Goal: Find specific page/section: Find specific page/section

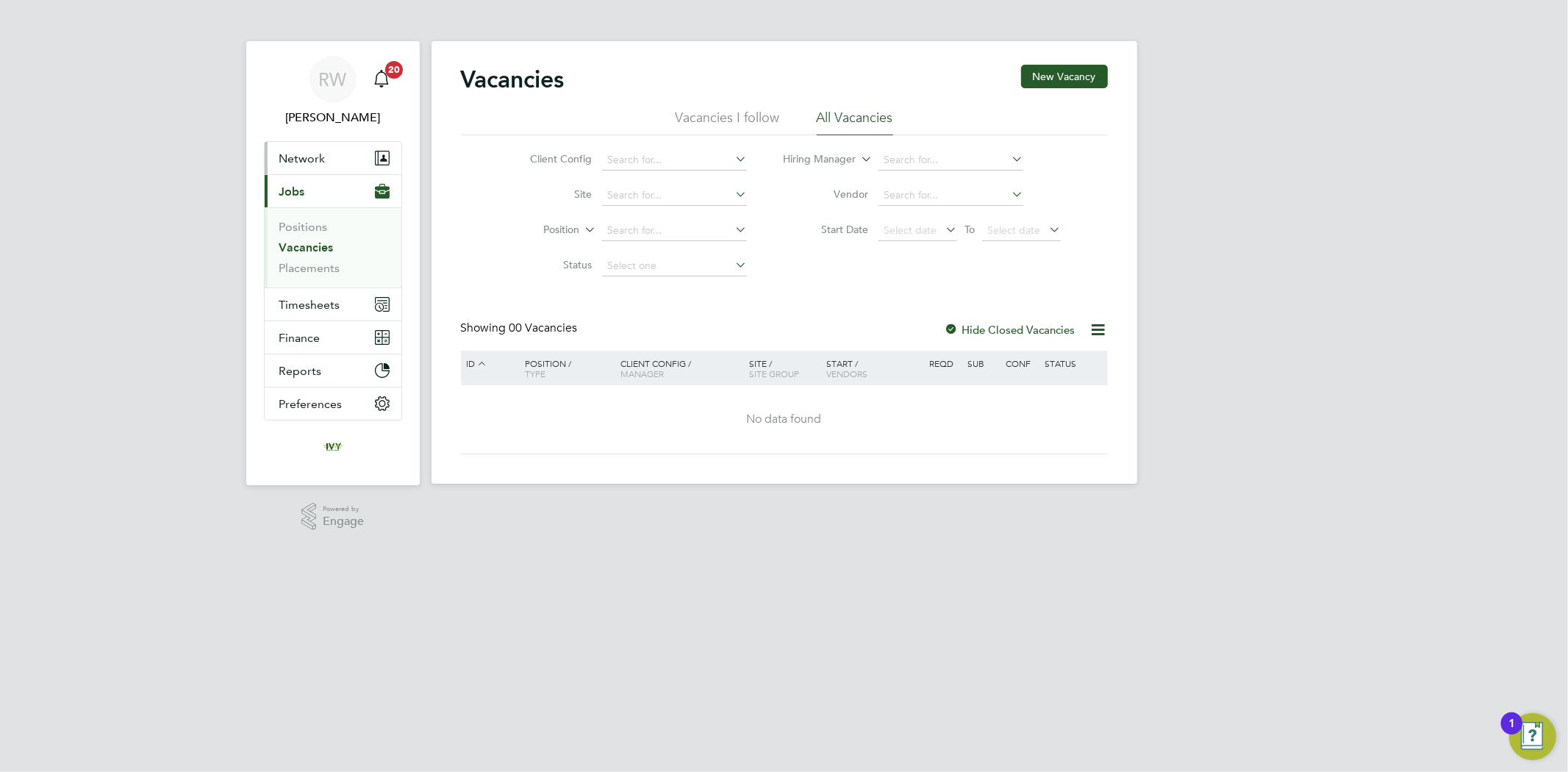
click at [331, 158] on button "Network" at bounding box center [333, 158] width 137 height 33
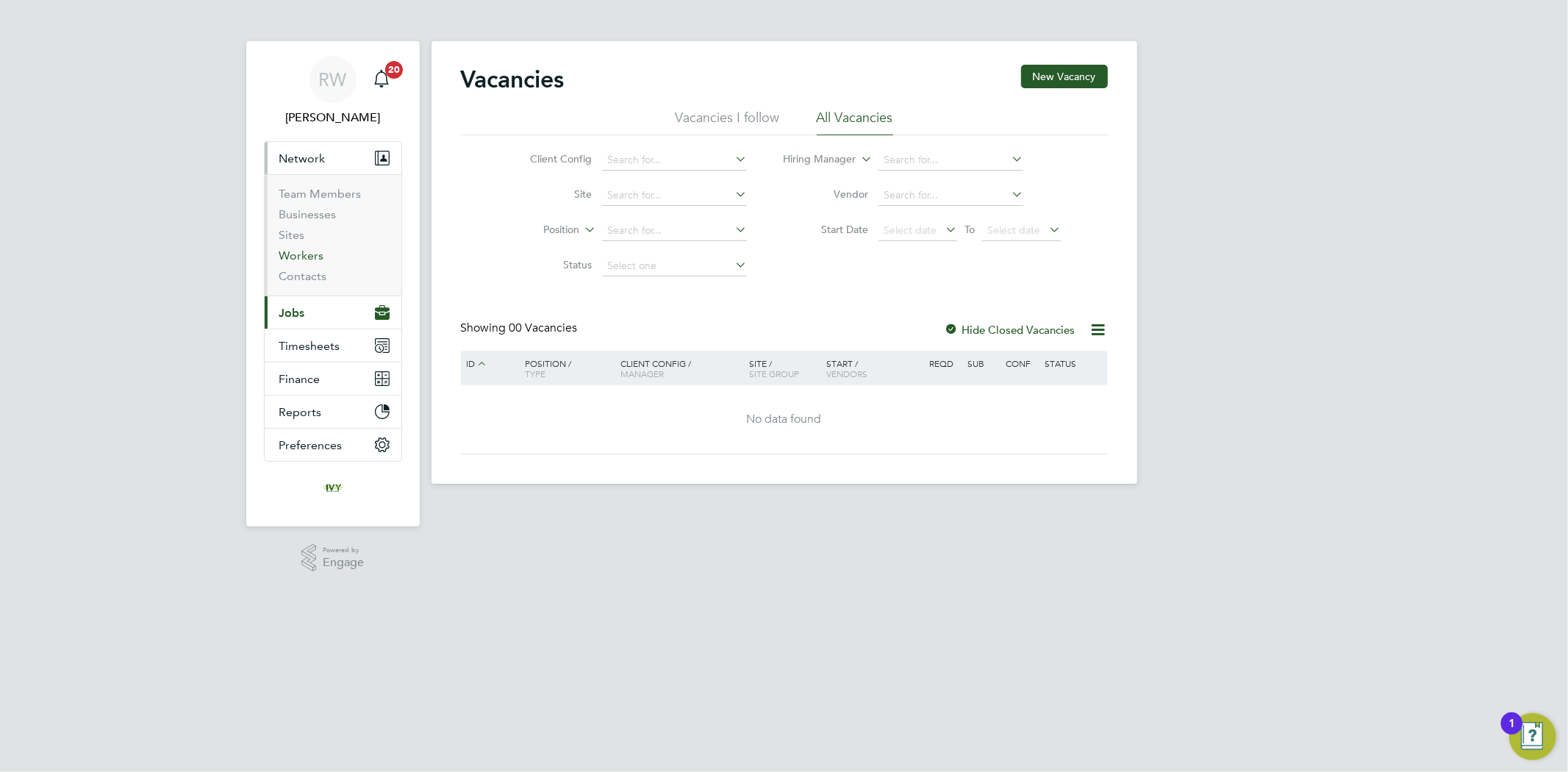
drag, startPoint x: 303, startPoint y: 259, endPoint x: 325, endPoint y: 247, distance: 25.1
click at [303, 259] on link "Workers" at bounding box center [302, 255] width 45 height 14
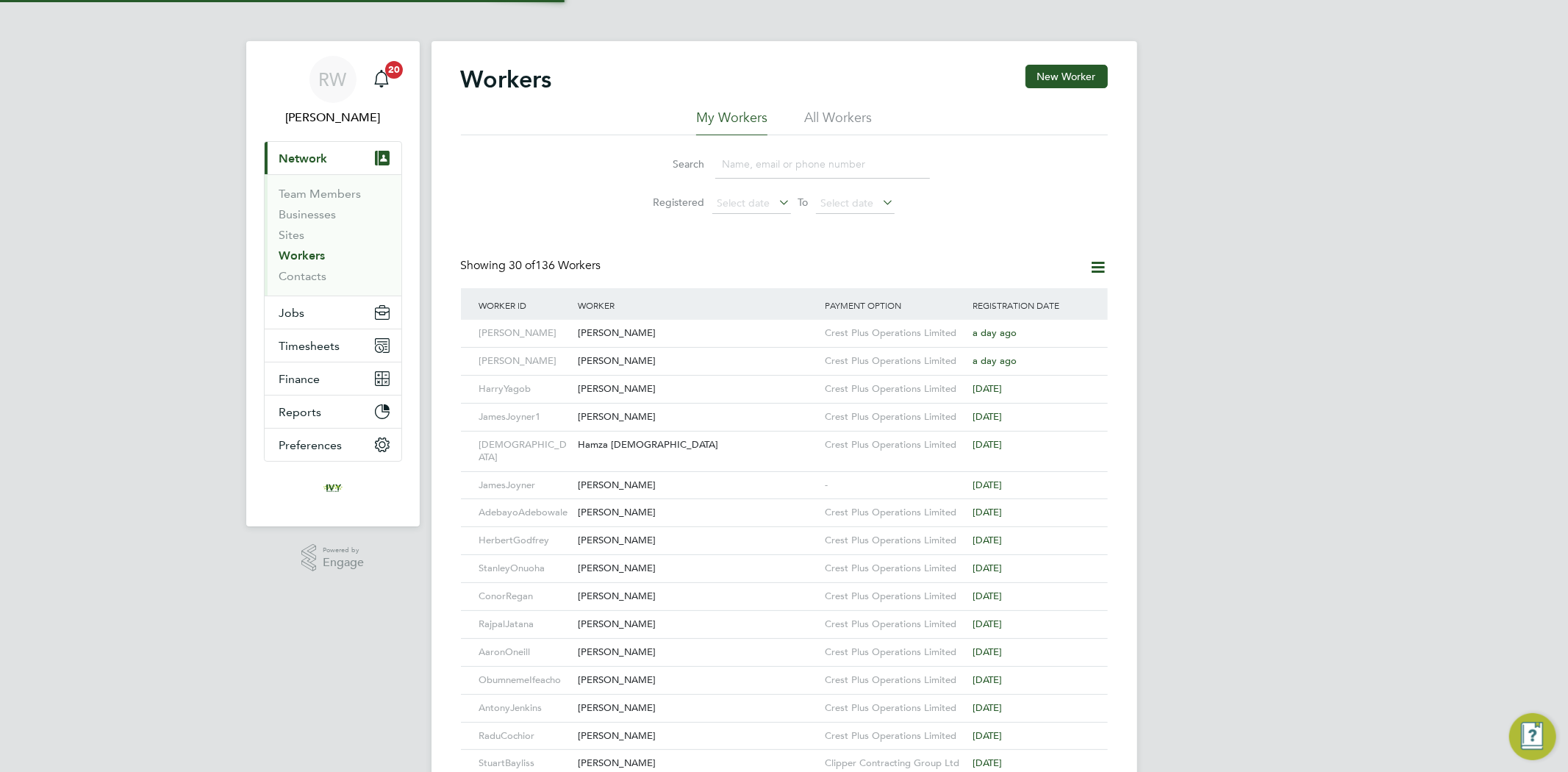
click at [748, 164] on input at bounding box center [823, 164] width 215 height 29
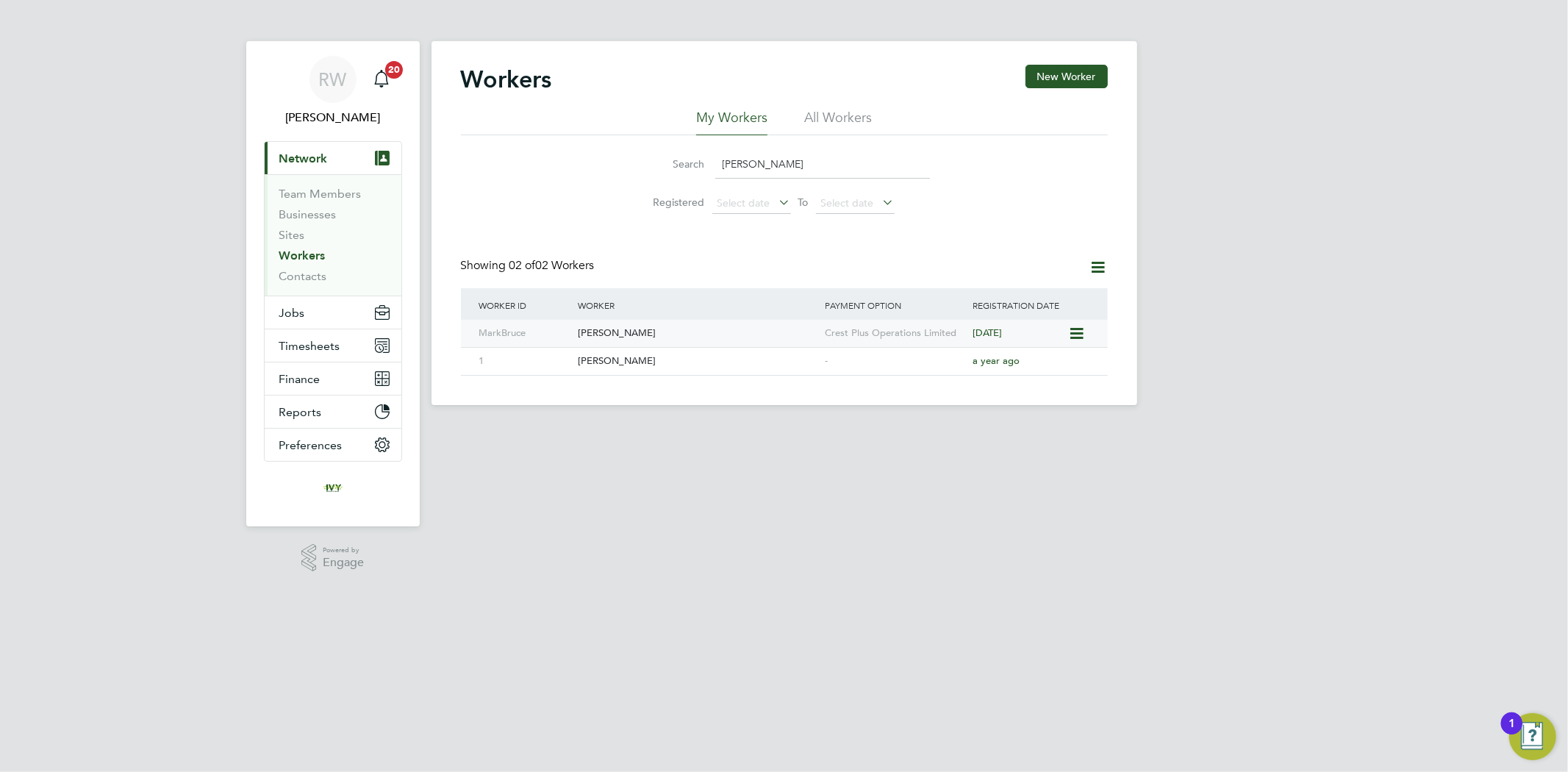
click at [716, 334] on div "Mark Bruce" at bounding box center [698, 334] width 247 height 28
drag, startPoint x: 769, startPoint y: 153, endPoint x: 723, endPoint y: 162, distance: 46.9
click at [723, 162] on input "mark b" at bounding box center [823, 164] width 215 height 29
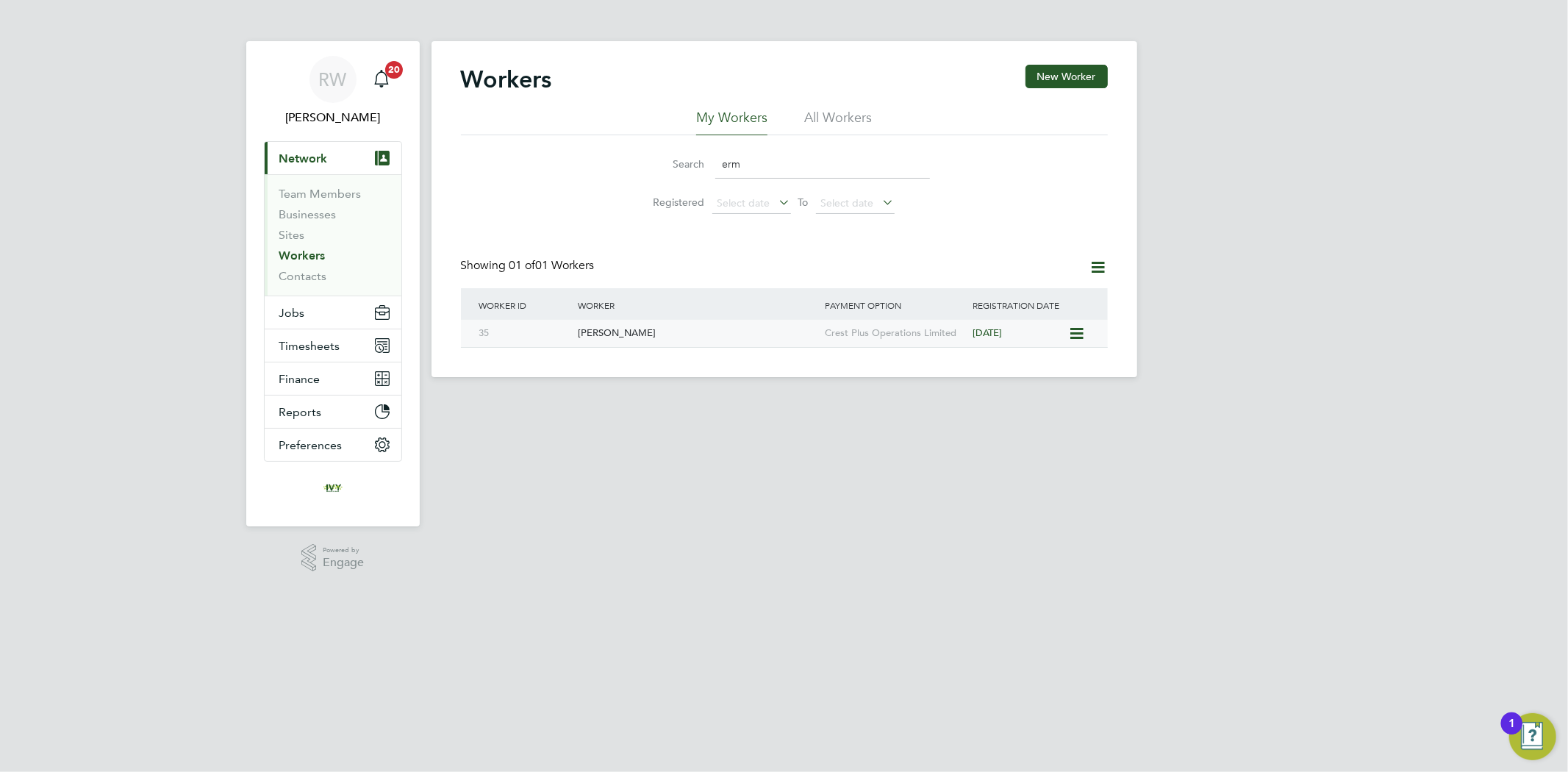
type input "erm"
click at [735, 338] on div "[PERSON_NAME]" at bounding box center [698, 334] width 247 height 28
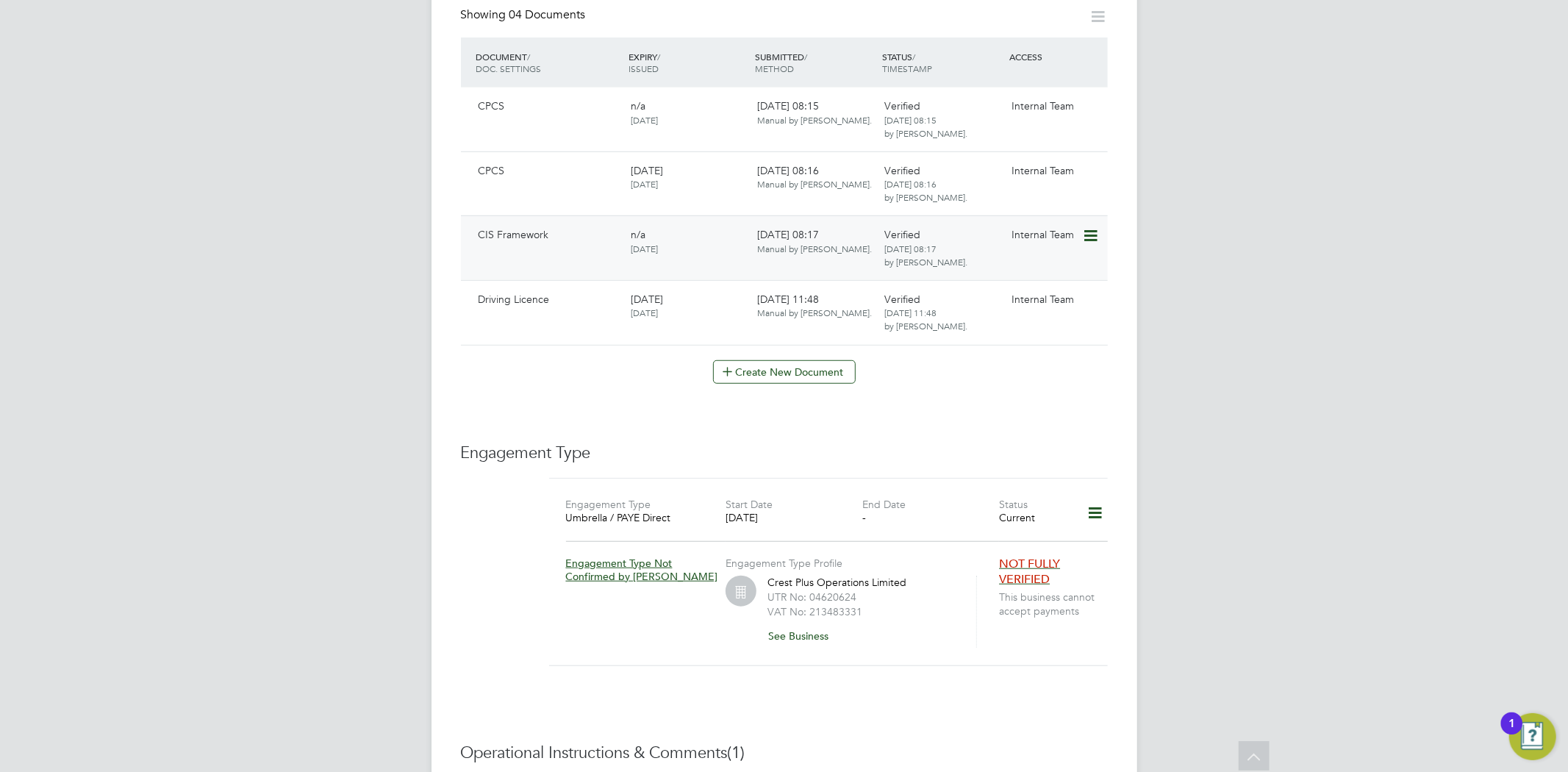
scroll to position [817, 0]
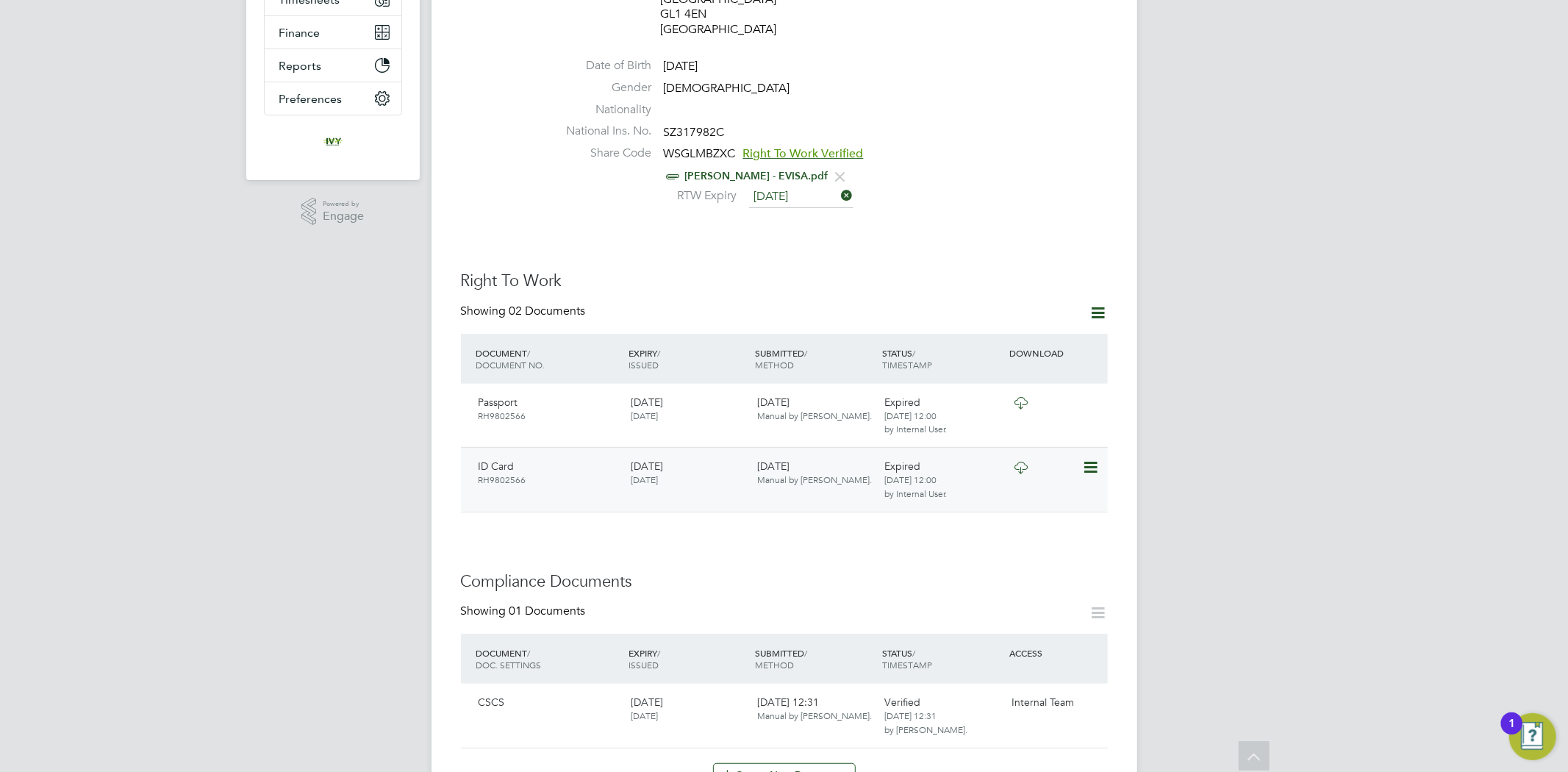
scroll to position [326, 0]
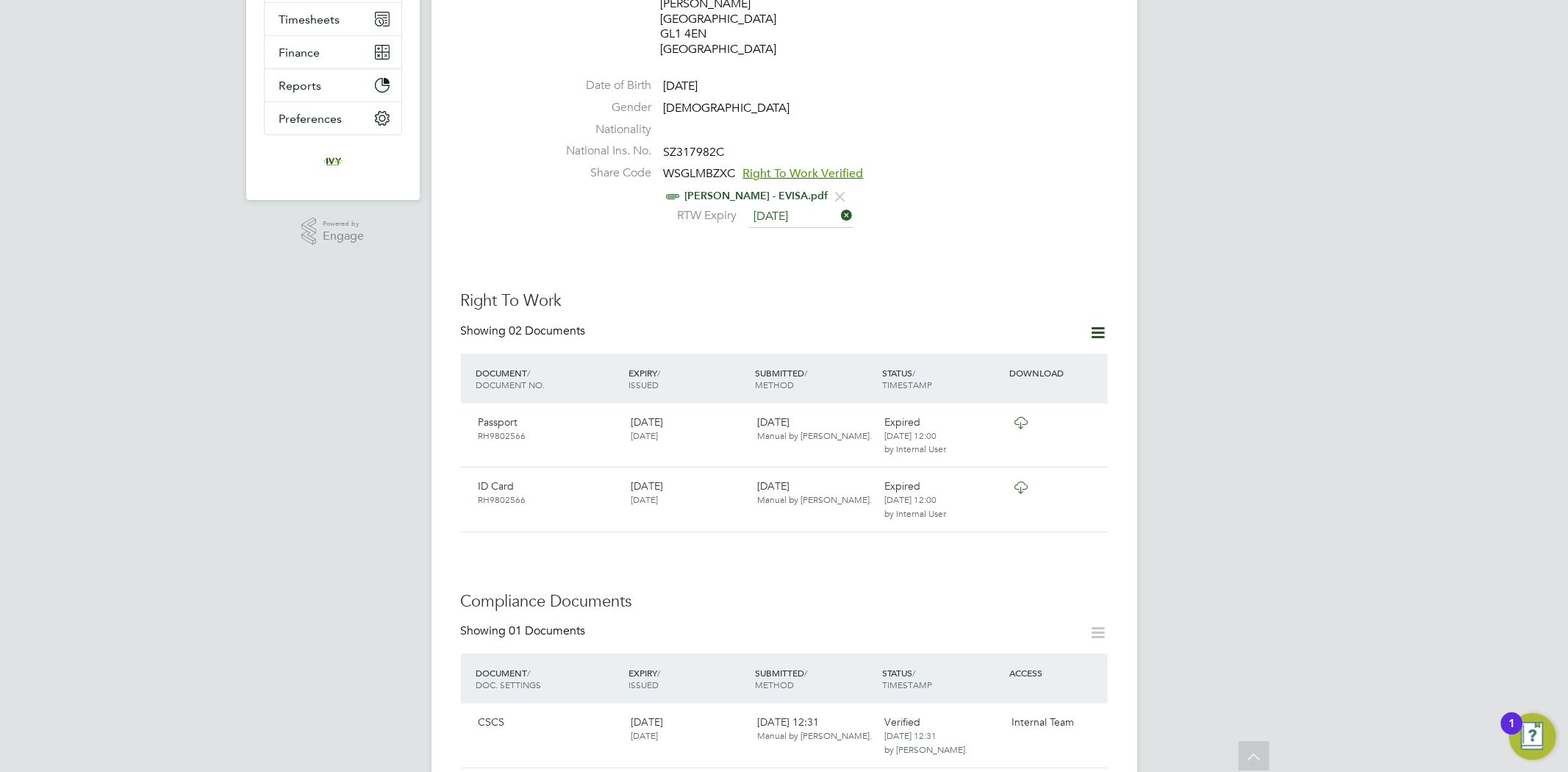
click at [788, 167] on span "Right To Work Verified" at bounding box center [803, 174] width 120 height 15
click at [729, 189] on link "[PERSON_NAME] - EVISA.pdf" at bounding box center [756, 195] width 143 height 13
click at [728, 189] on link "[PERSON_NAME] - EVISA.pdf" at bounding box center [756, 195] width 143 height 13
